Goal: Task Accomplishment & Management: Manage account settings

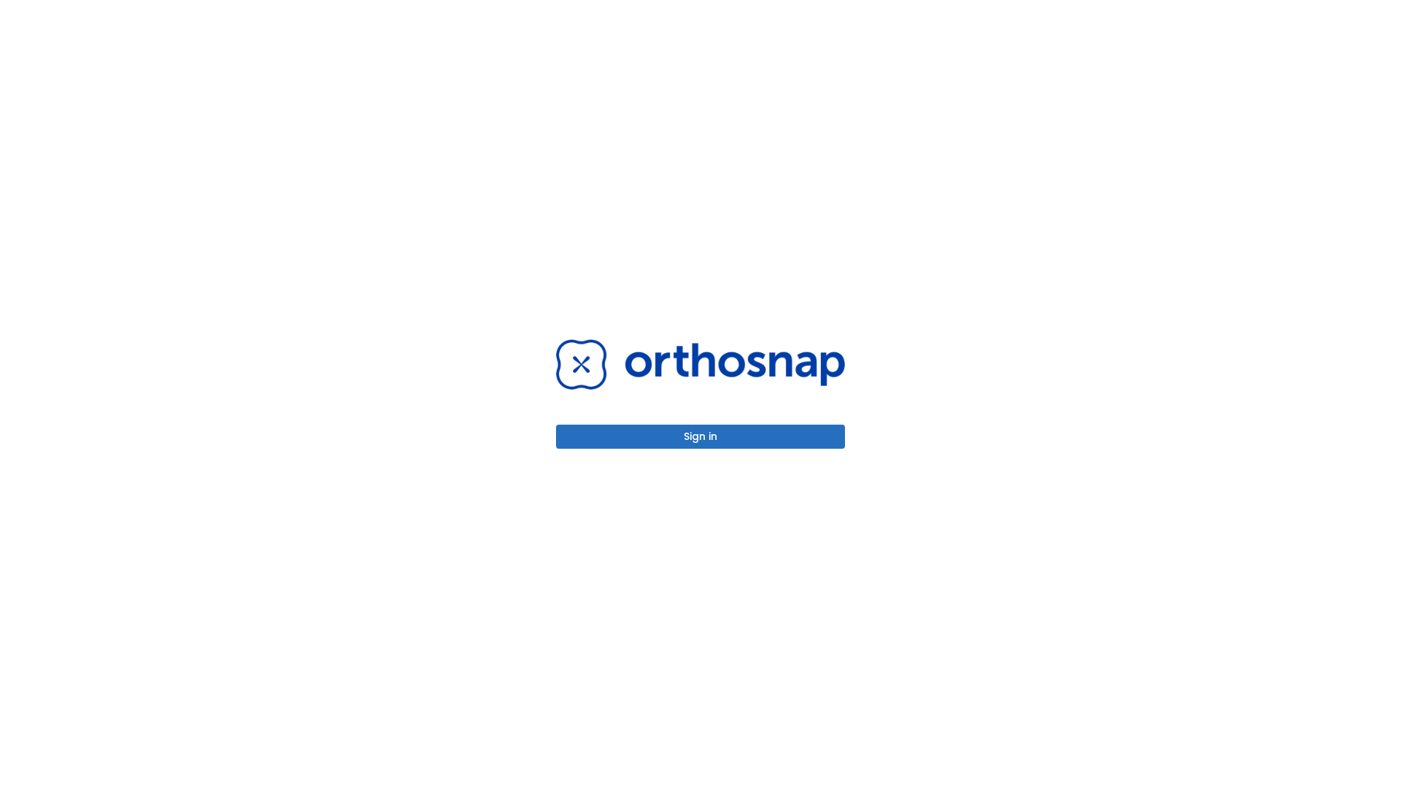
click at [700, 436] on button "Sign in" at bounding box center [700, 437] width 289 height 24
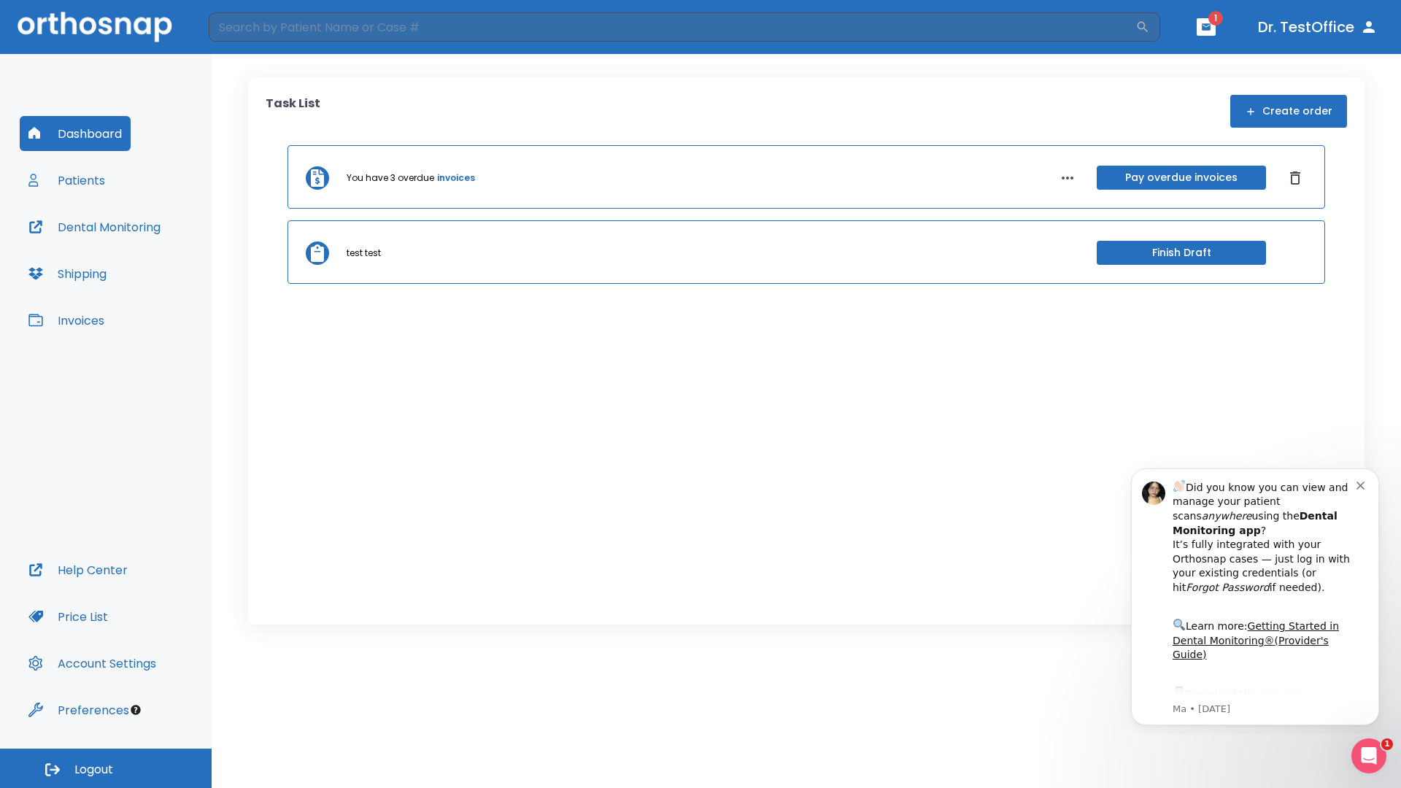
click at [106, 768] on span "Logout" at bounding box center [93, 770] width 39 height 16
